Goal: Information Seeking & Learning: Check status

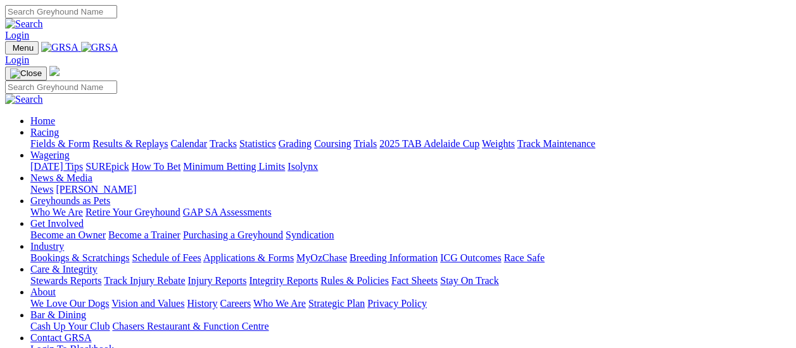
click at [66, 138] on link "Fields & Form" at bounding box center [60, 143] width 60 height 11
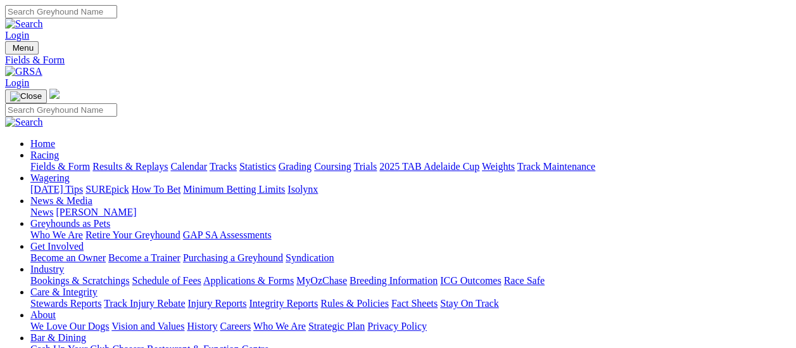
click at [168, 161] on link "Results & Replays" at bounding box center [129, 166] width 75 height 11
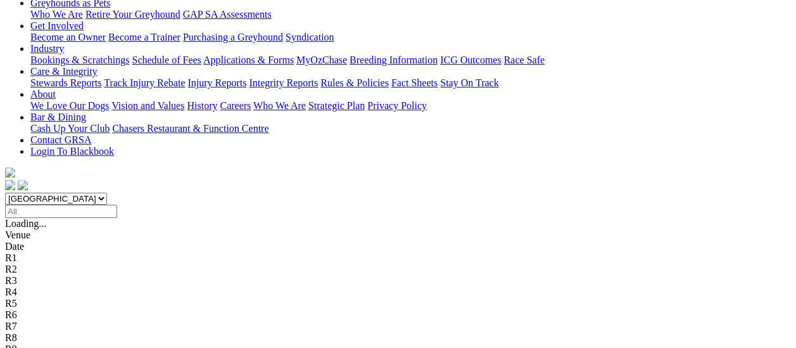
scroll to position [253, 0]
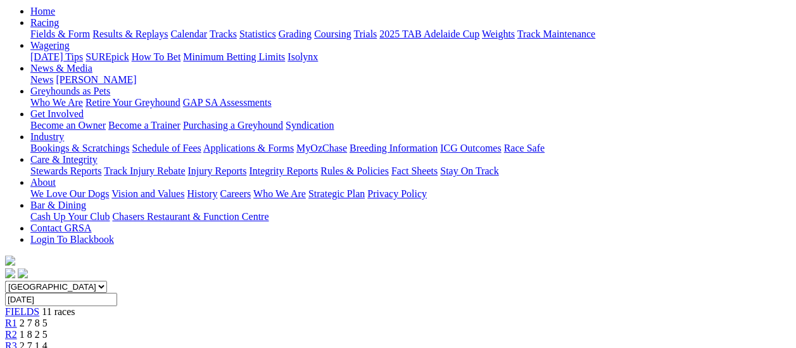
scroll to position [127, 0]
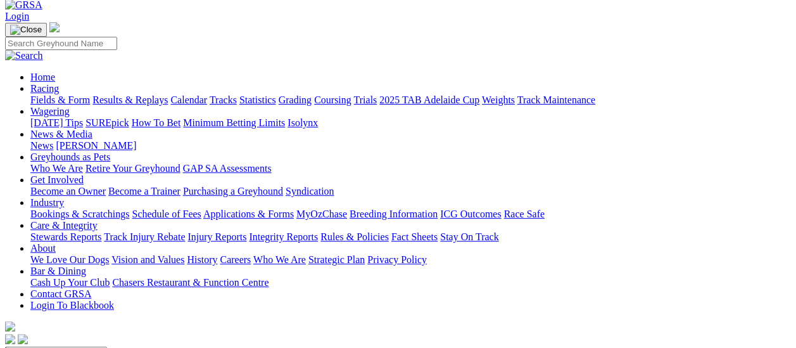
scroll to position [63, 0]
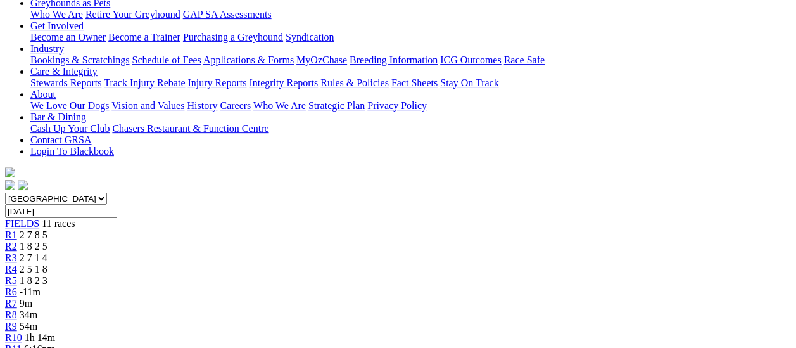
scroll to position [190, 0]
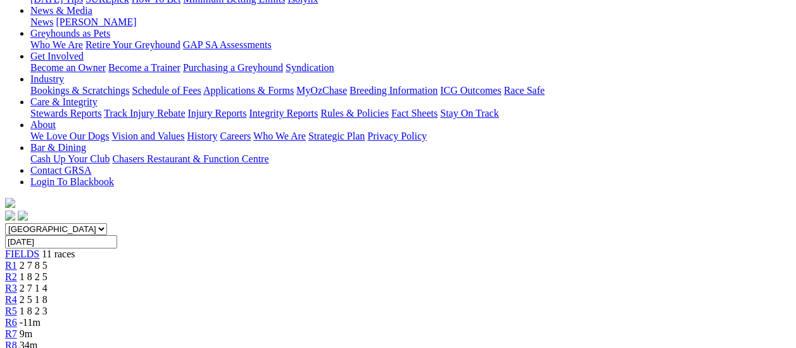
click at [17, 271] on span "R2" at bounding box center [11, 276] width 12 height 11
